Goal: Transaction & Acquisition: Purchase product/service

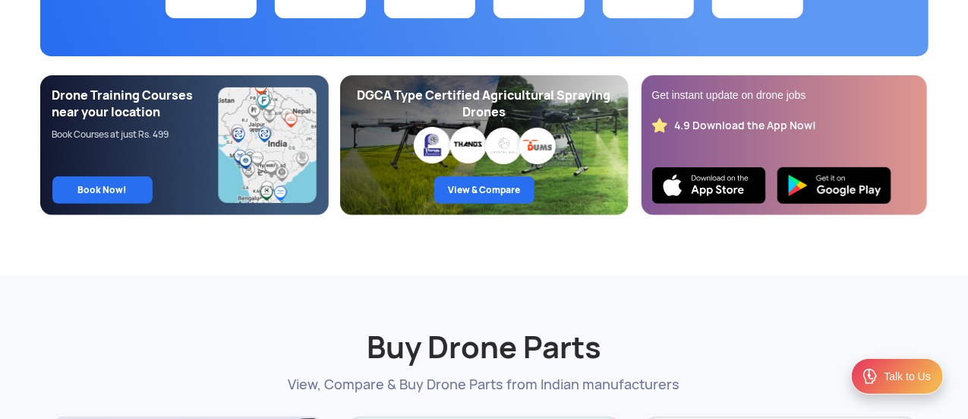
scroll to position [469, 0]
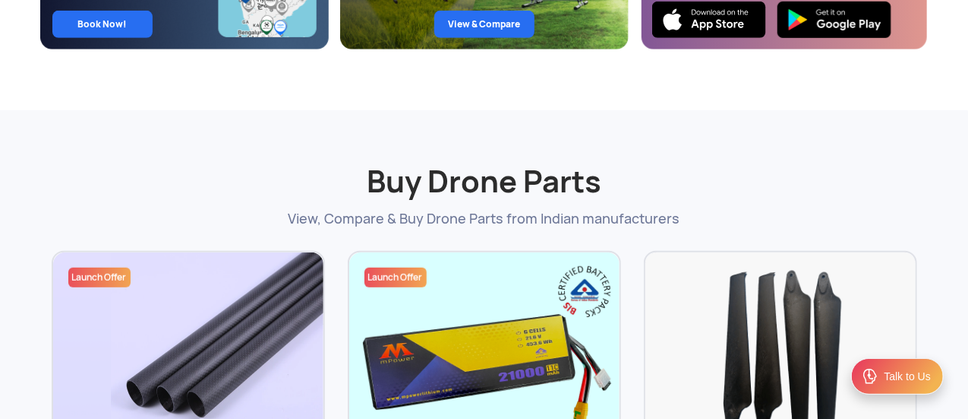
click at [299, 150] on h2 "Buy Drone Parts" at bounding box center [485, 163] width 866 height 76
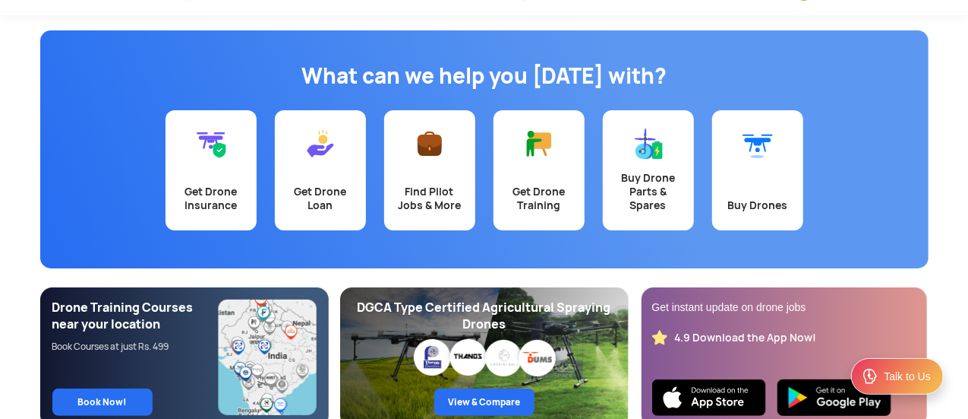
scroll to position [0, 0]
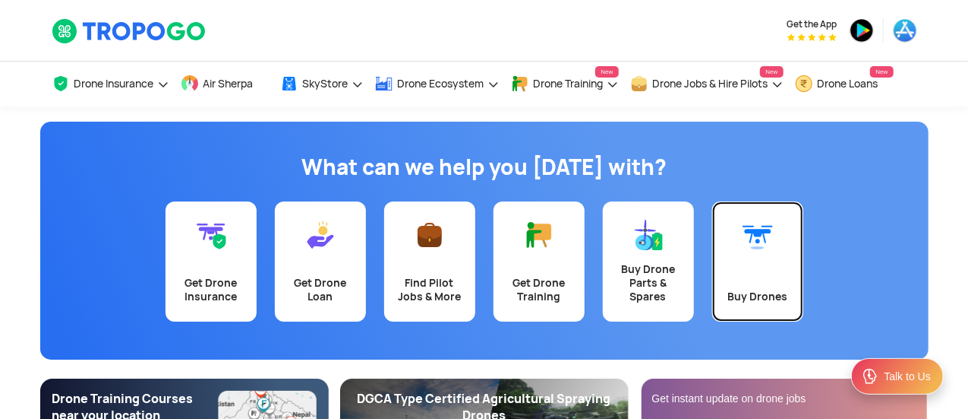
click at [769, 238] on img at bounding box center [758, 235] width 30 height 30
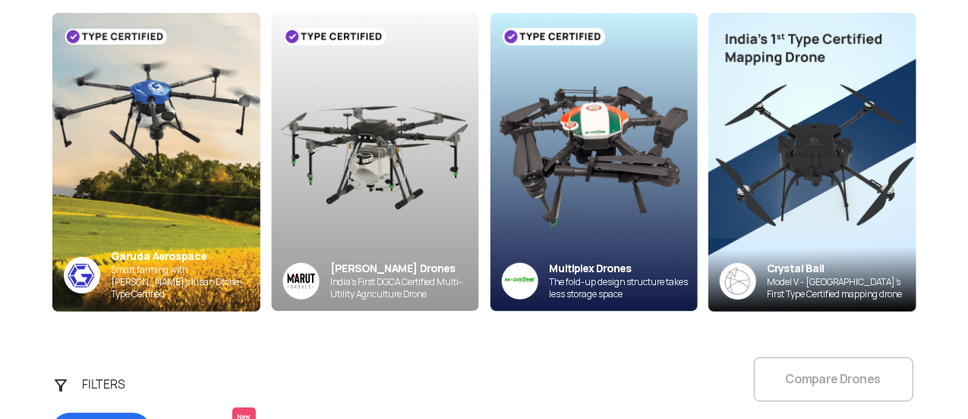
scroll to position [221, 0]
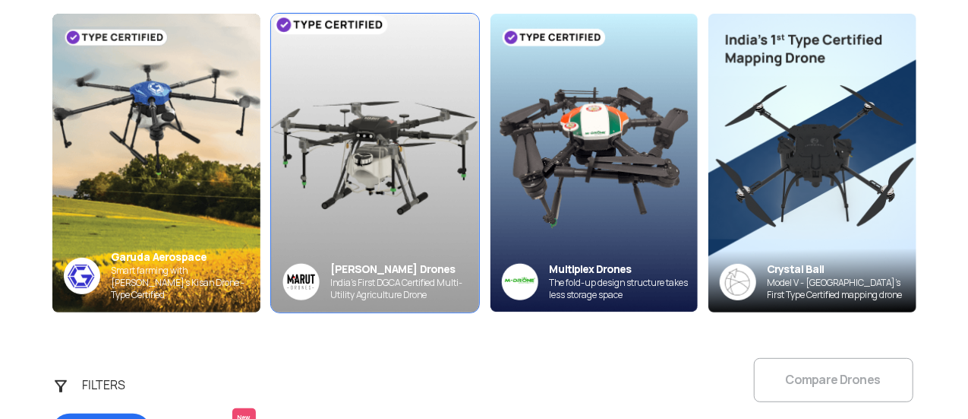
click at [399, 210] on img at bounding box center [375, 161] width 229 height 327
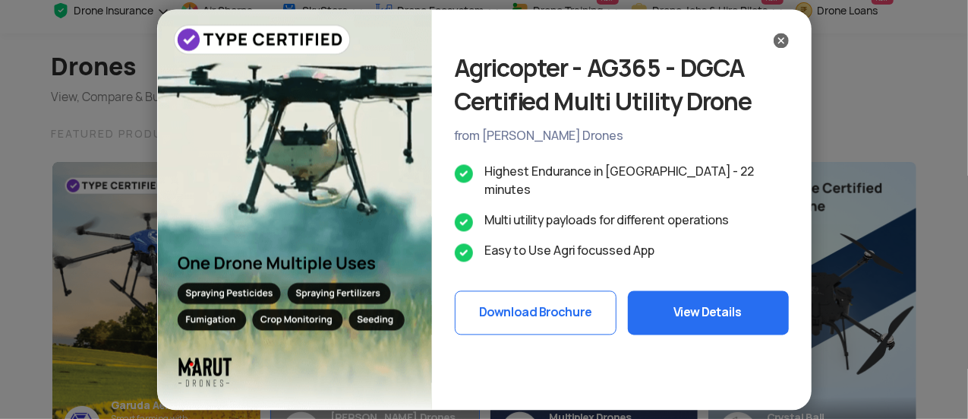
scroll to position [0, 0]
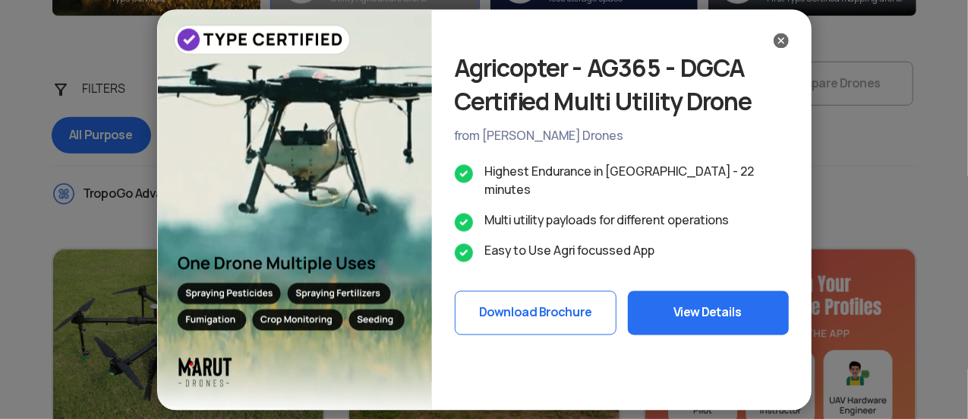
click at [399, 210] on div "Agricopter - AG365 - DGCA Certified Multi Utility Drone from [PERSON_NAME] Dron…" at bounding box center [484, 209] width 968 height 419
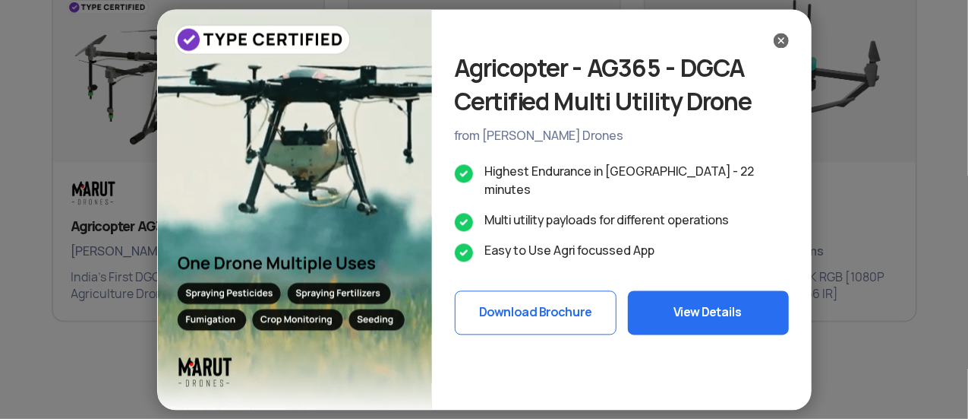
scroll to position [1136, 0]
click at [399, 210] on div "Agricopter - AG365 - DGCA Certified Multi Utility Drone from [PERSON_NAME] Dron…" at bounding box center [484, 209] width 968 height 419
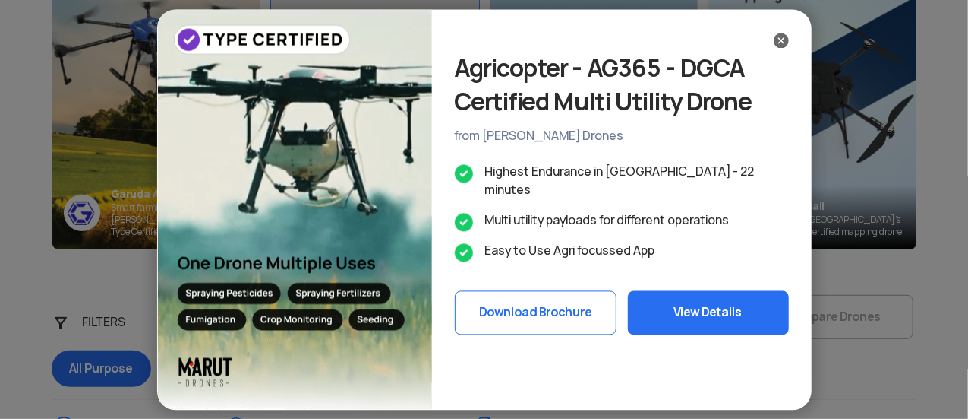
scroll to position [0, 0]
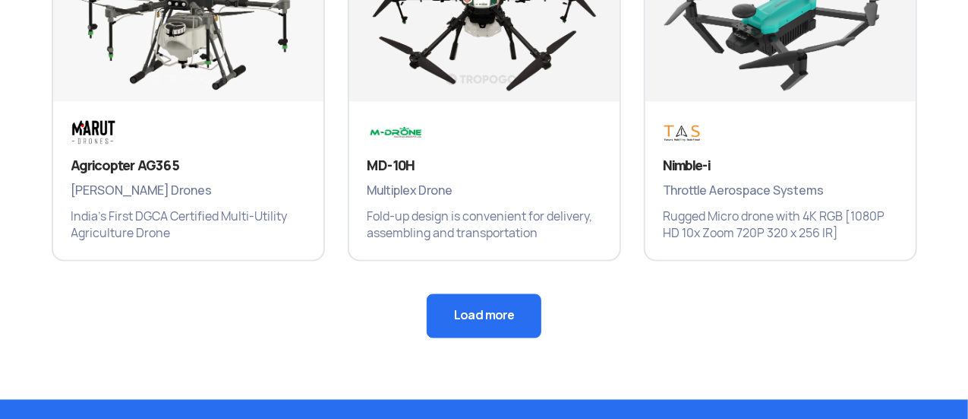
scroll to position [1199, 0]
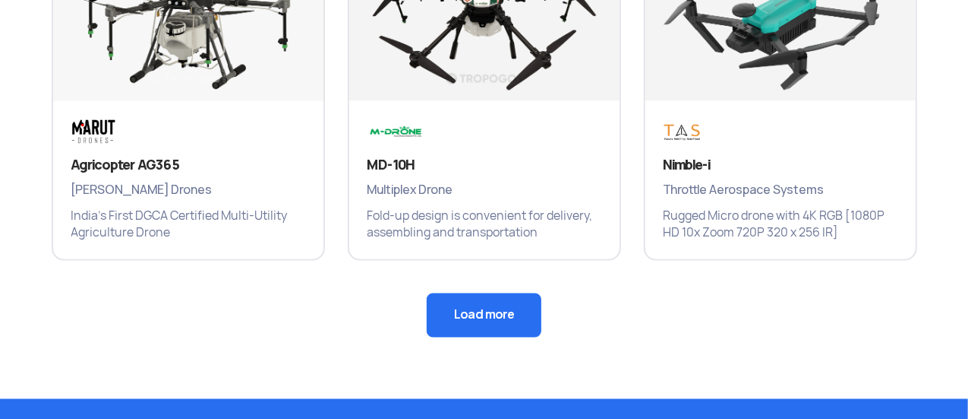
click at [469, 298] on button "Load more" at bounding box center [484, 315] width 115 height 44
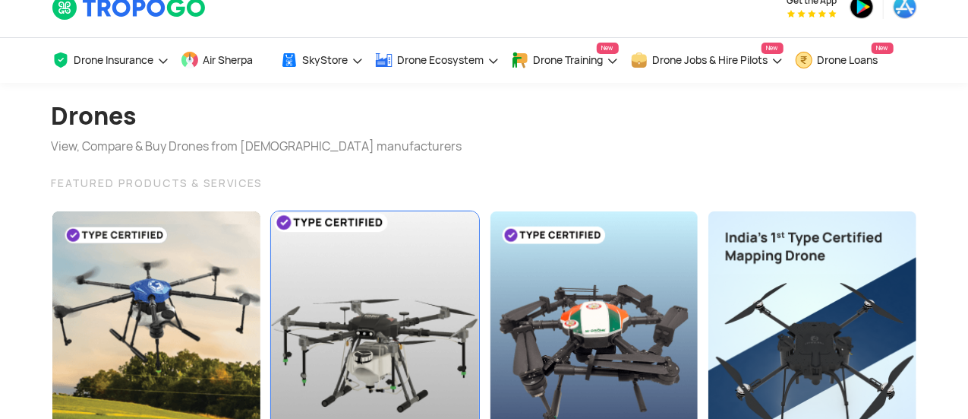
scroll to position [0, 0]
